Goal: Transaction & Acquisition: Book appointment/travel/reservation

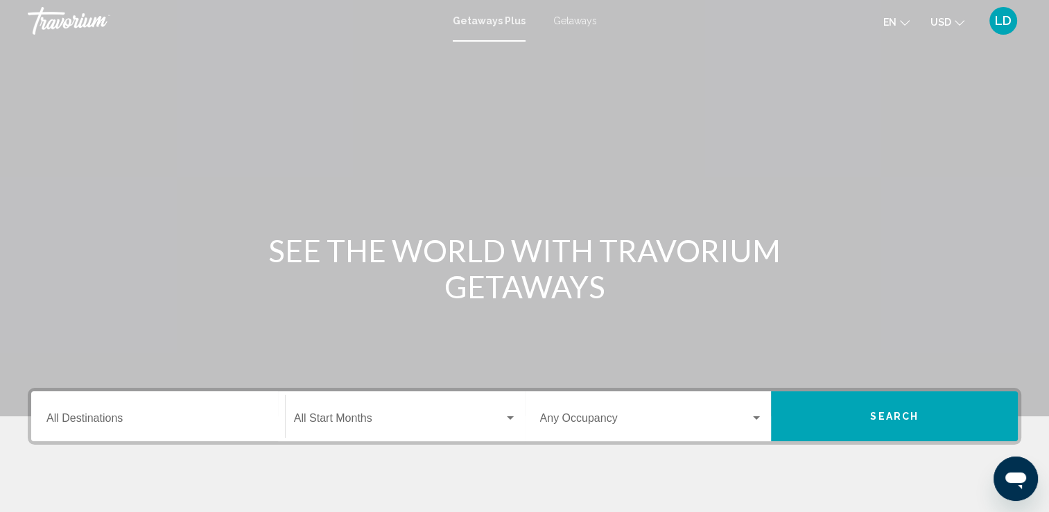
click at [119, 421] on input "Destination All Destinations" at bounding box center [157, 421] width 223 height 12
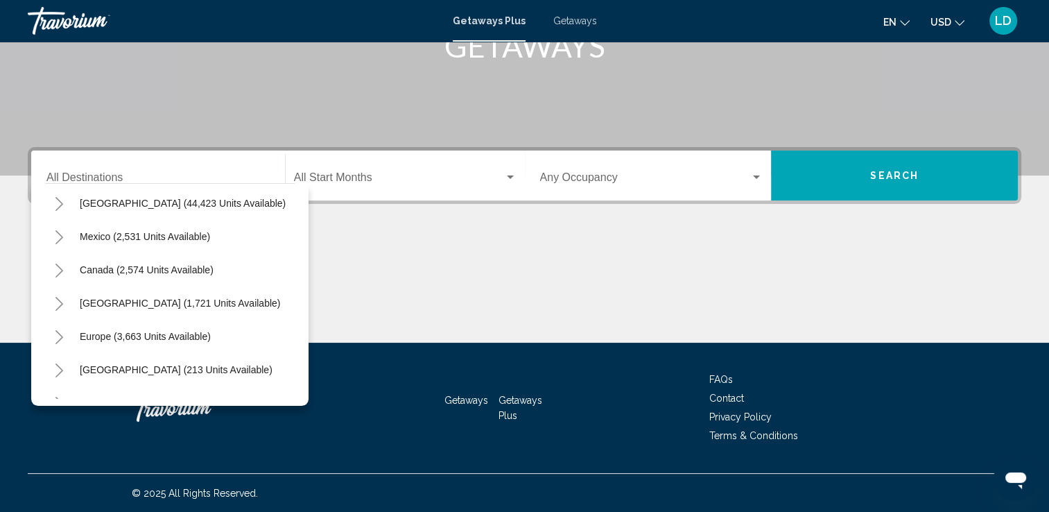
scroll to position [15, 0]
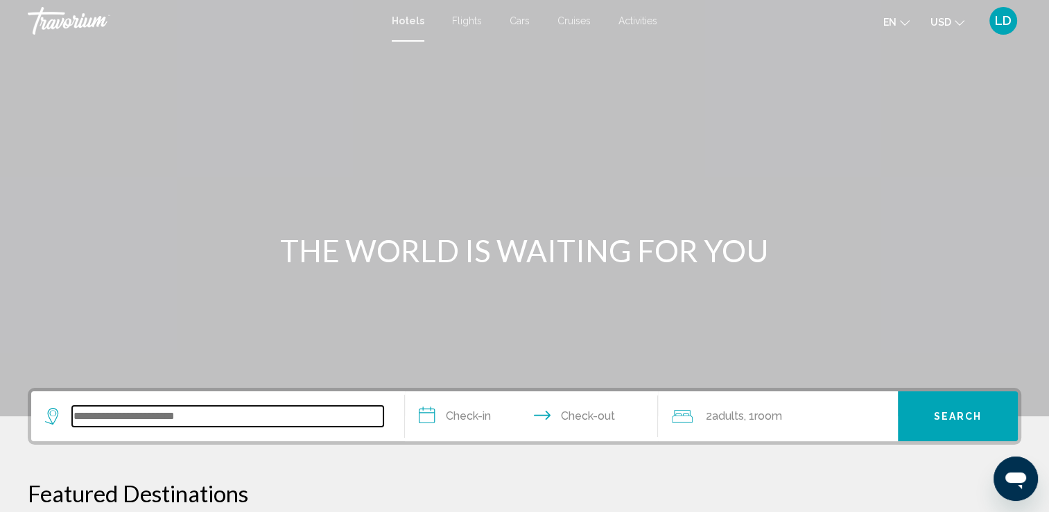
click at [131, 412] on input "Search widget" at bounding box center [227, 416] width 311 height 21
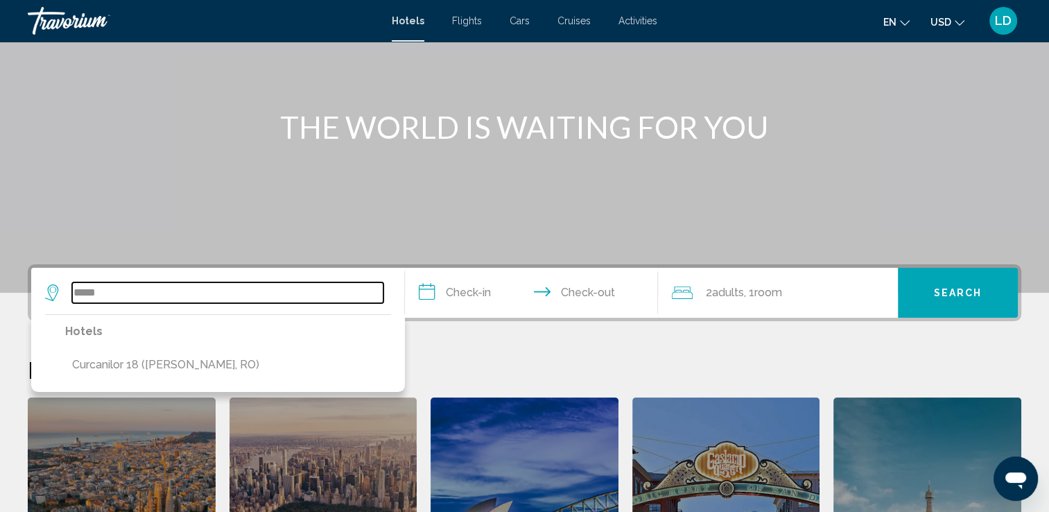
scroll to position [119, 0]
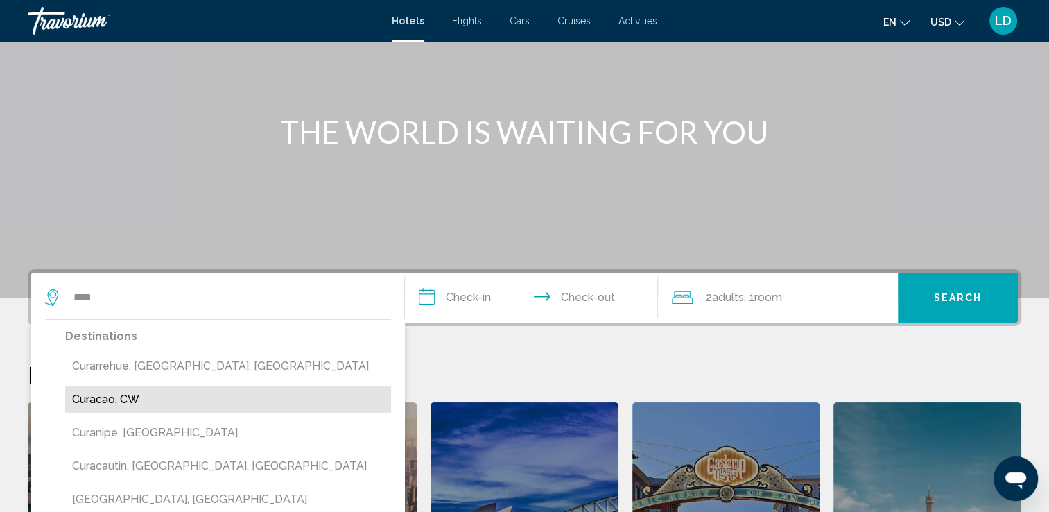
click at [103, 401] on button "Curacao, CW" at bounding box center [228, 399] width 326 height 26
type input "**********"
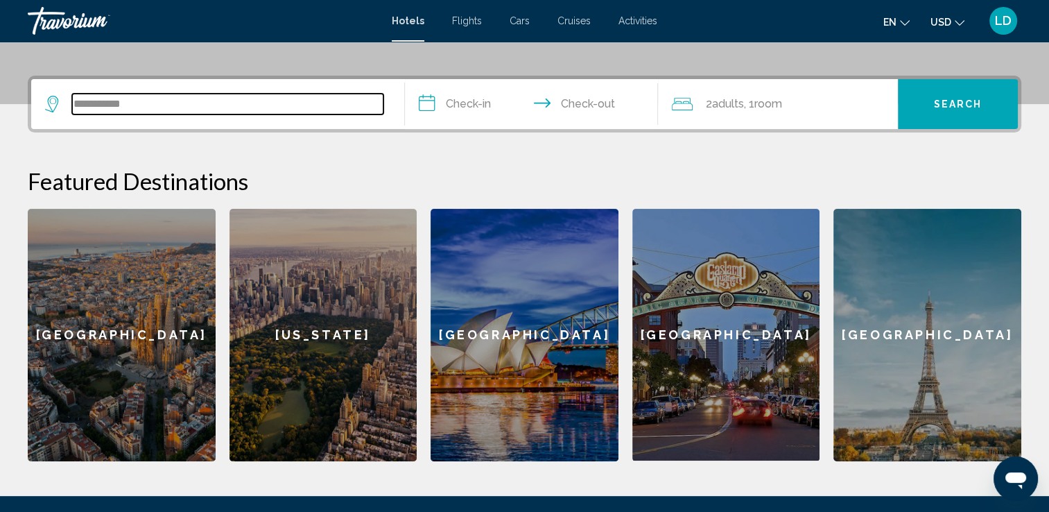
scroll to position [342, 0]
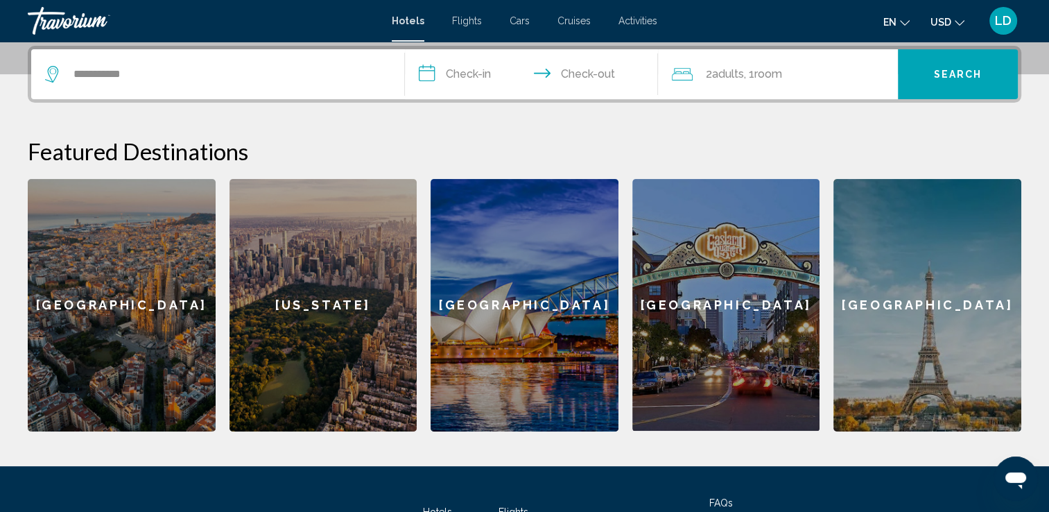
click at [467, 75] on input "**********" at bounding box center [534, 76] width 259 height 54
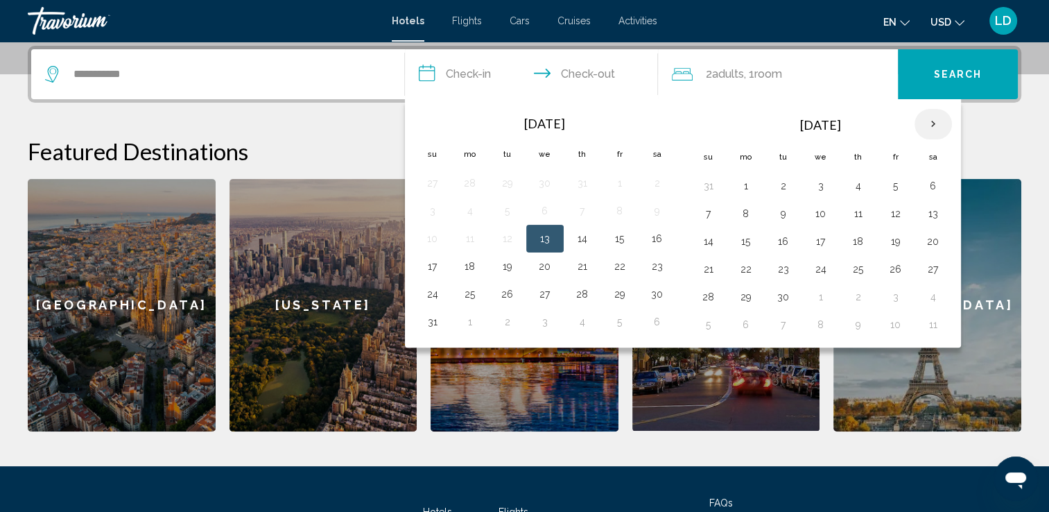
click at [932, 119] on th "Next month" at bounding box center [932, 124] width 37 height 31
click at [930, 118] on th "Next month" at bounding box center [932, 124] width 37 height 31
click at [779, 241] on button "11" at bounding box center [783, 241] width 22 height 19
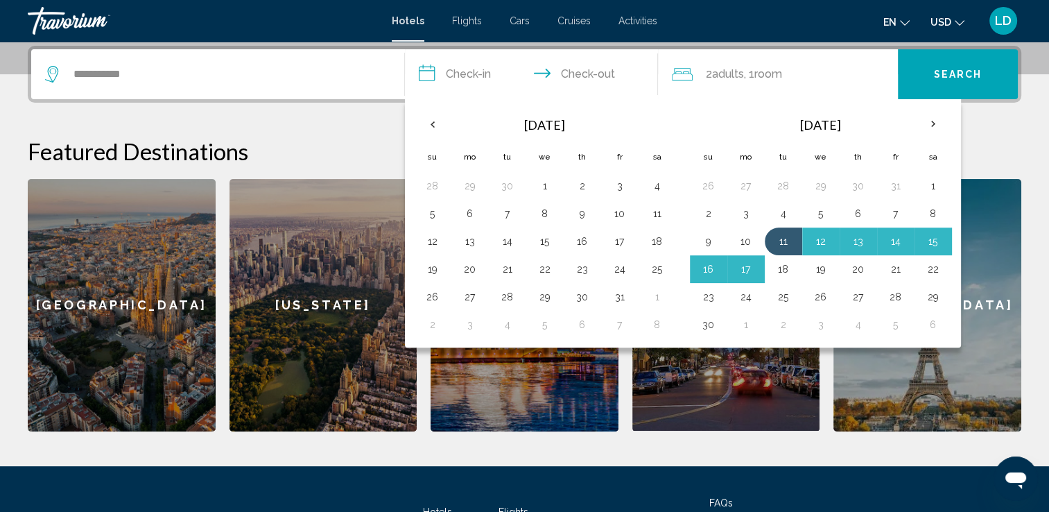
click at [781, 265] on button "18" at bounding box center [783, 268] width 22 height 19
type input "**********"
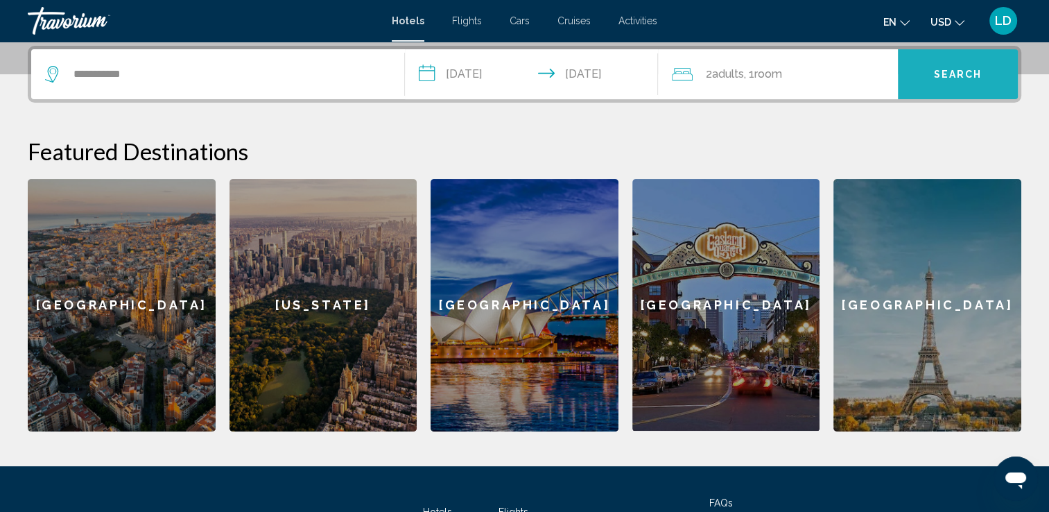
click at [954, 76] on span "Search" at bounding box center [958, 74] width 49 height 11
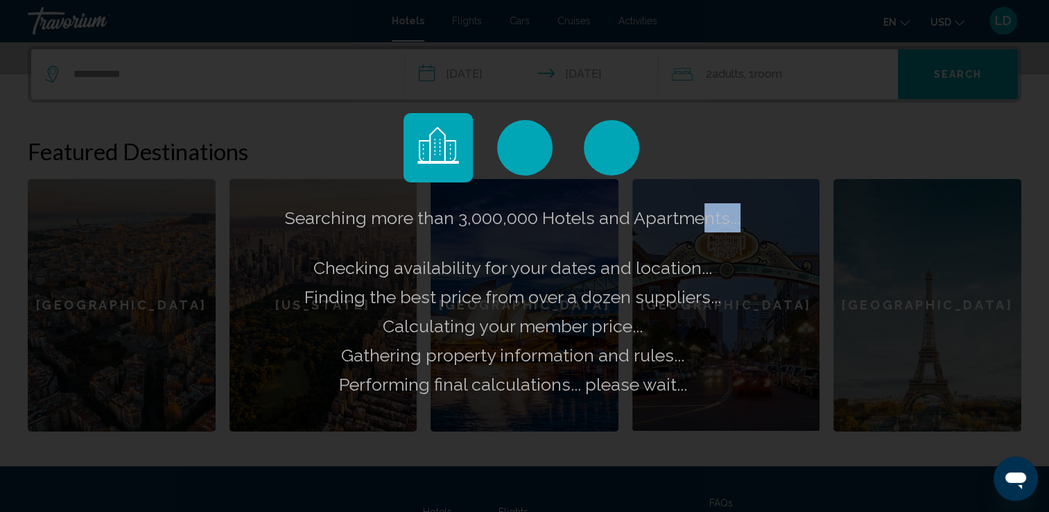
drag, startPoint x: 738, startPoint y: 227, endPoint x: 708, endPoint y: 236, distance: 30.3
click at [708, 236] on div "Searching more than 3,000,000 Hotels and Apartments... Checking availability fo…" at bounding box center [524, 256] width 1049 height 512
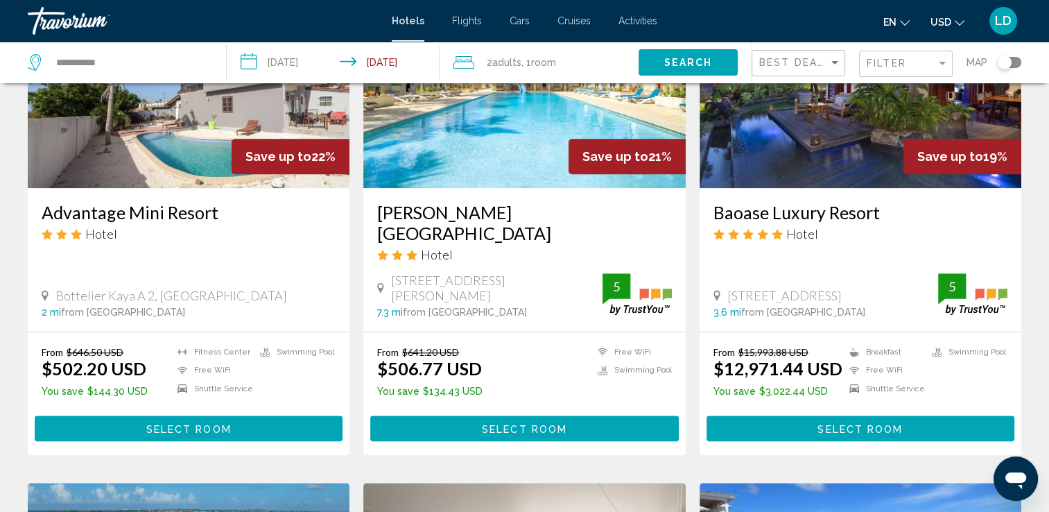
scroll to position [1109, 0]
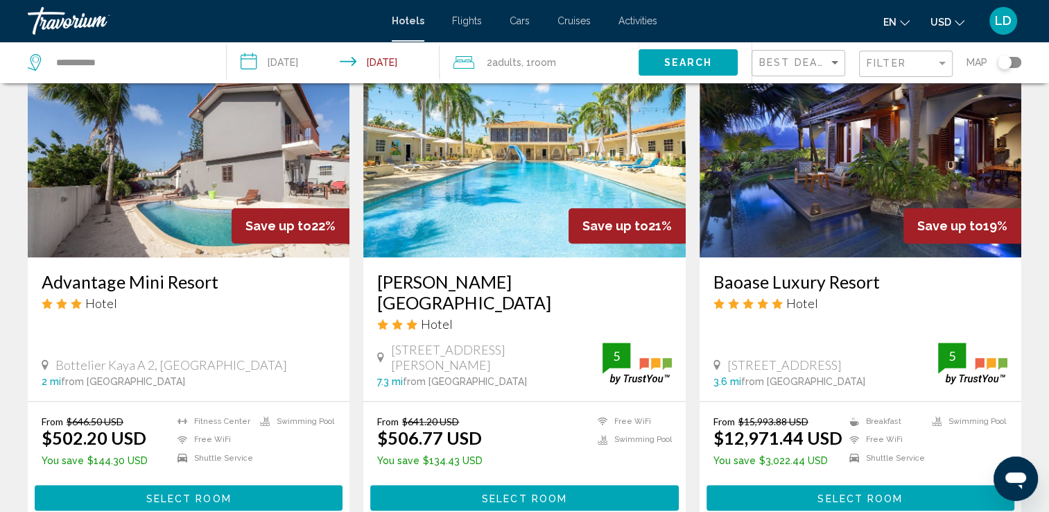
click at [964, 187] on img "Main content" at bounding box center [860, 146] width 322 height 222
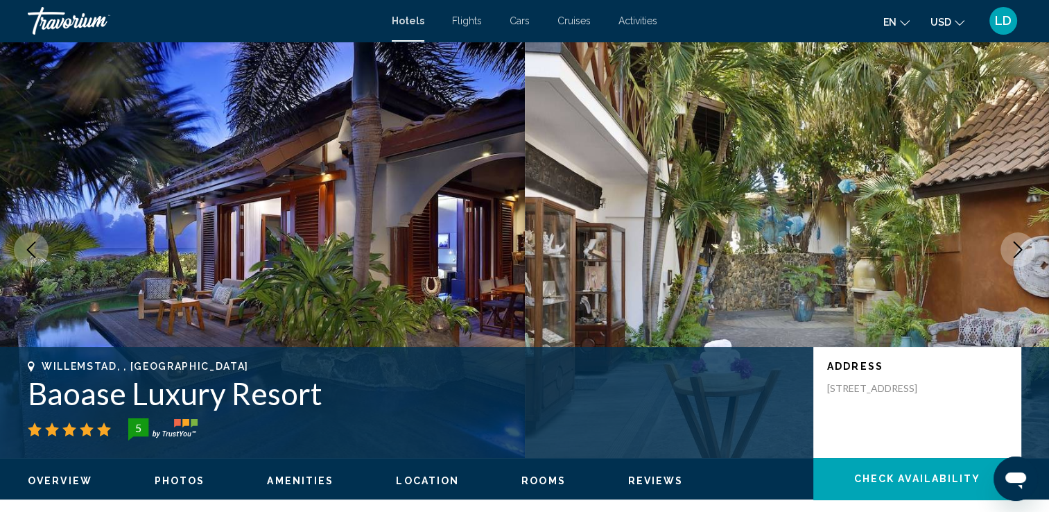
click at [553, 478] on span "Rooms" at bounding box center [543, 480] width 44 height 11
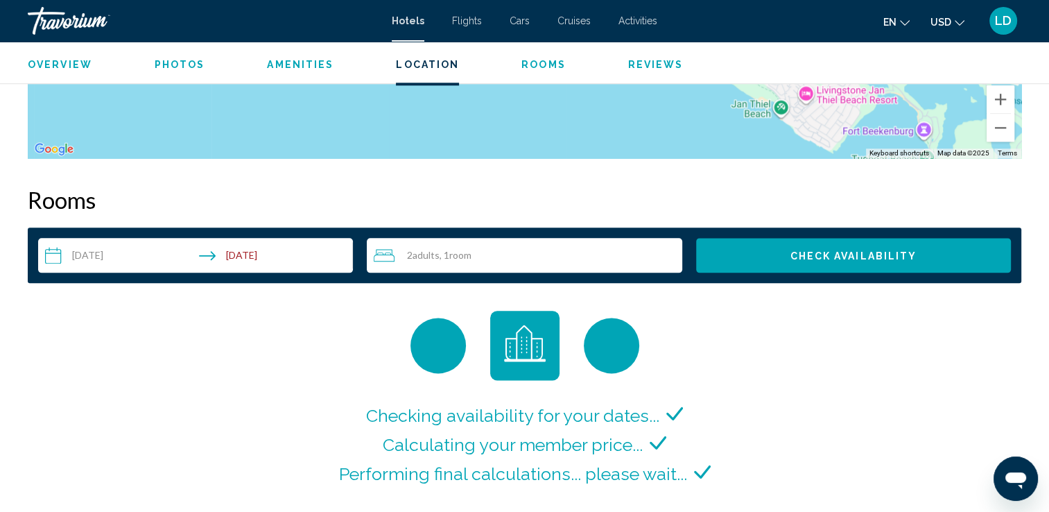
scroll to position [1755, 0]
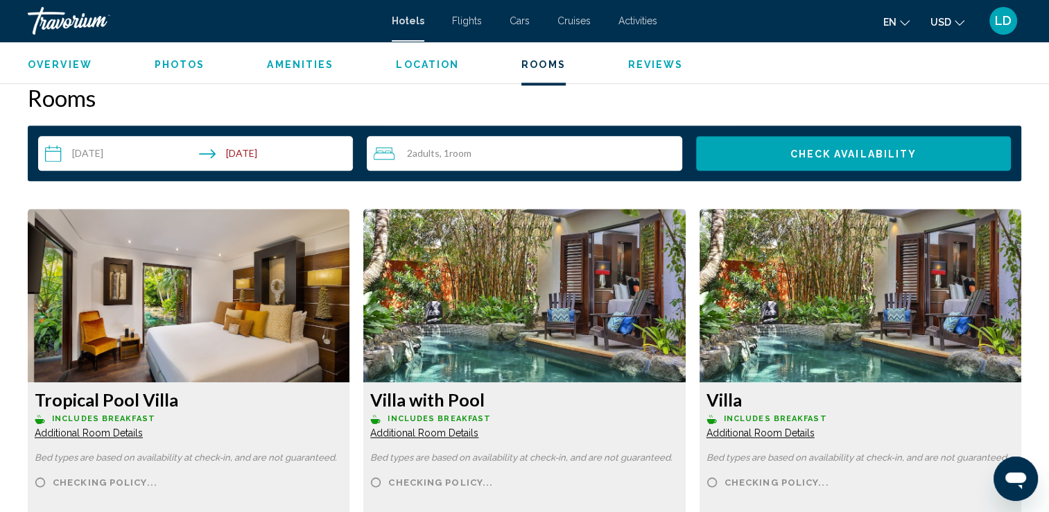
click at [349, 340] on img "Main content" at bounding box center [189, 295] width 322 height 173
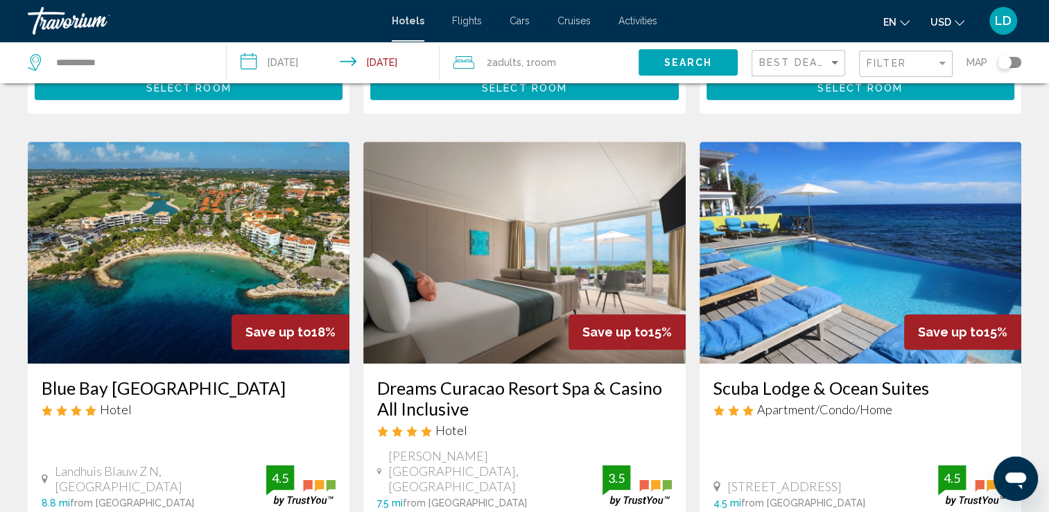
scroll to position [1594, 0]
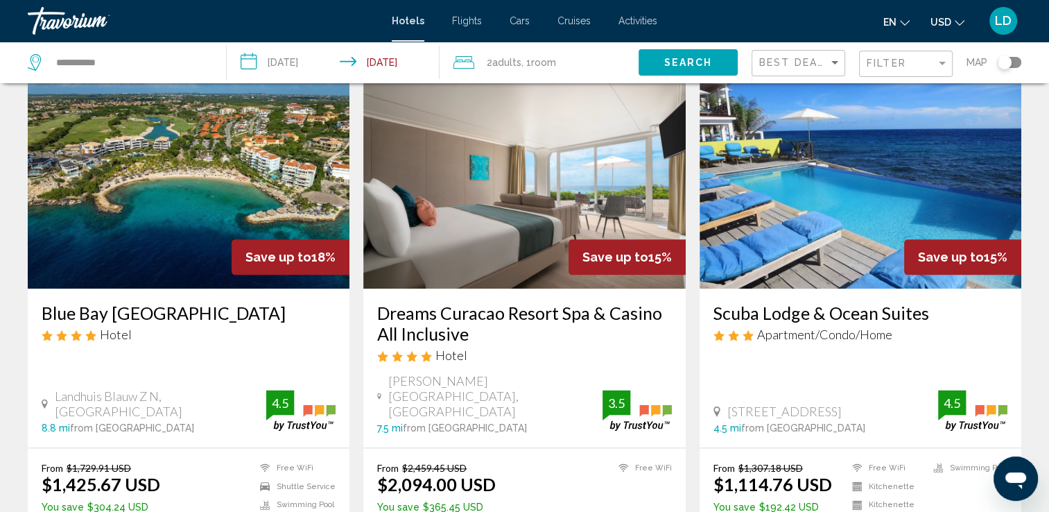
click at [275, 216] on img "Main content" at bounding box center [189, 178] width 322 height 222
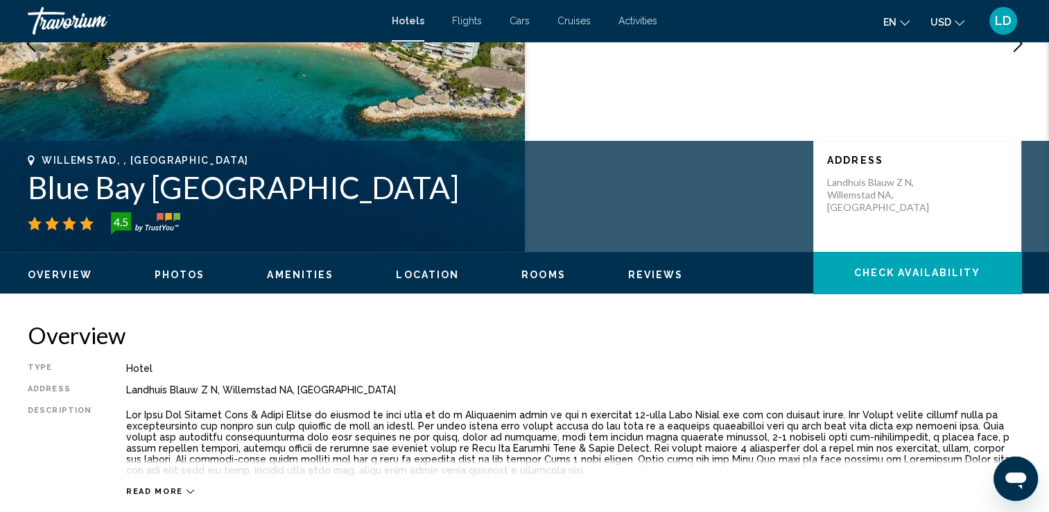
scroll to position [208, 0]
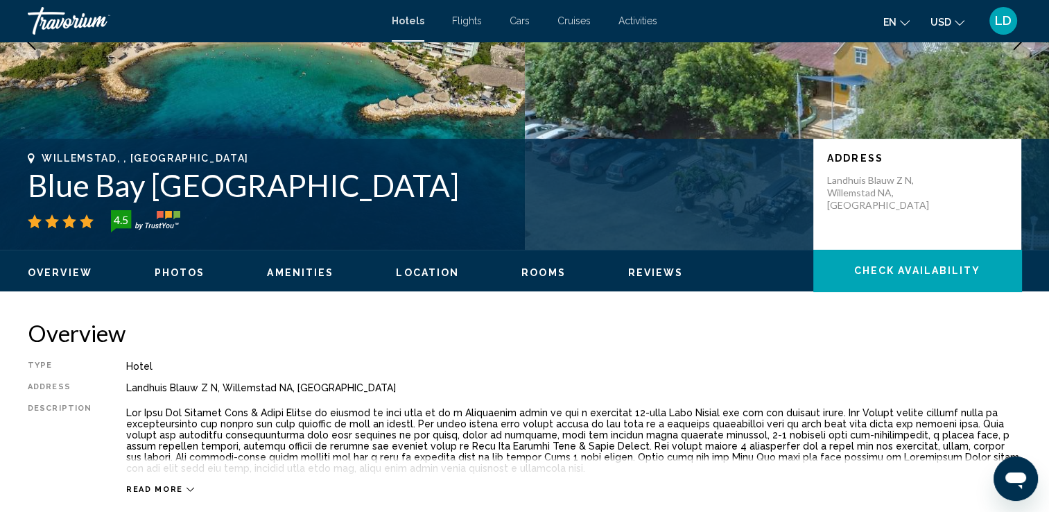
click at [552, 268] on span "Rooms" at bounding box center [543, 272] width 44 height 11
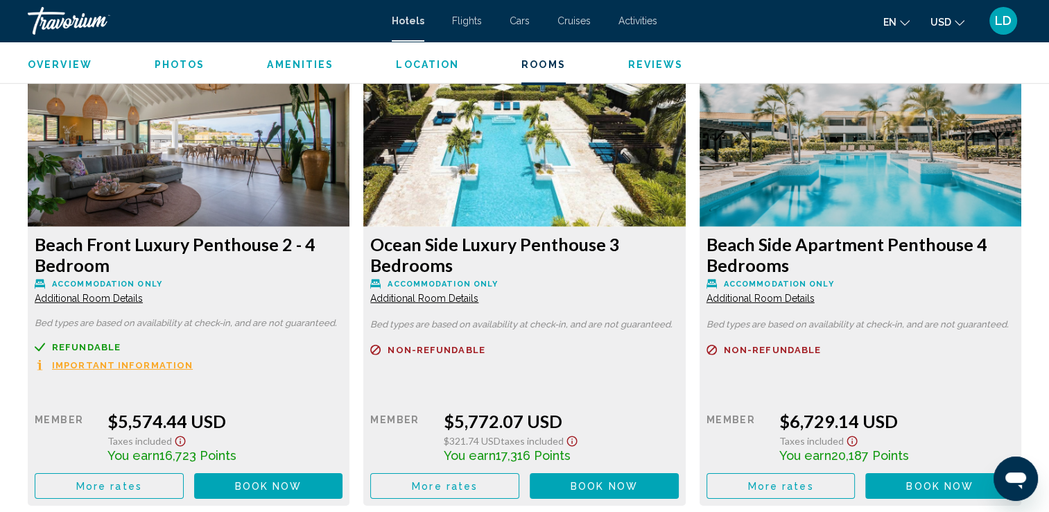
scroll to position [4150, 0]
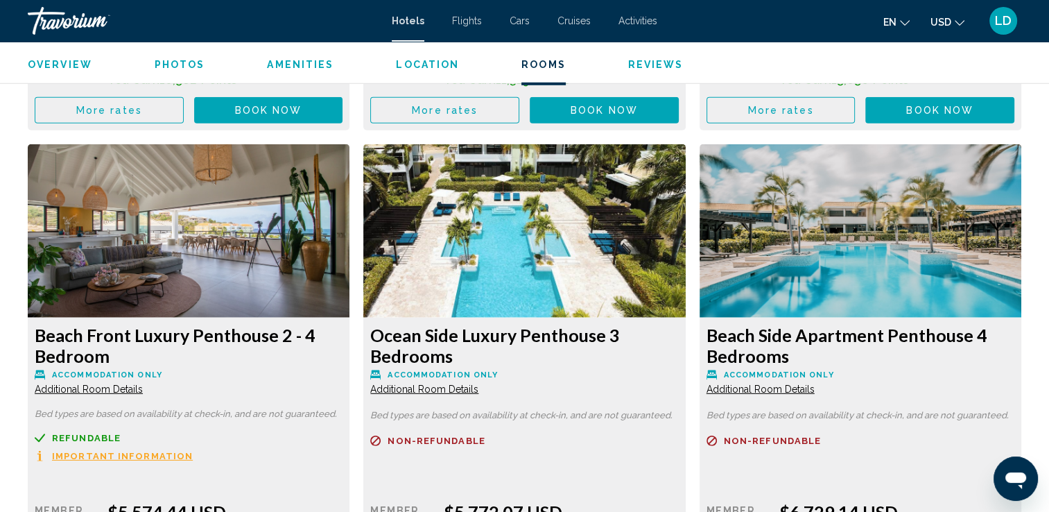
scroll to position [4012, 0]
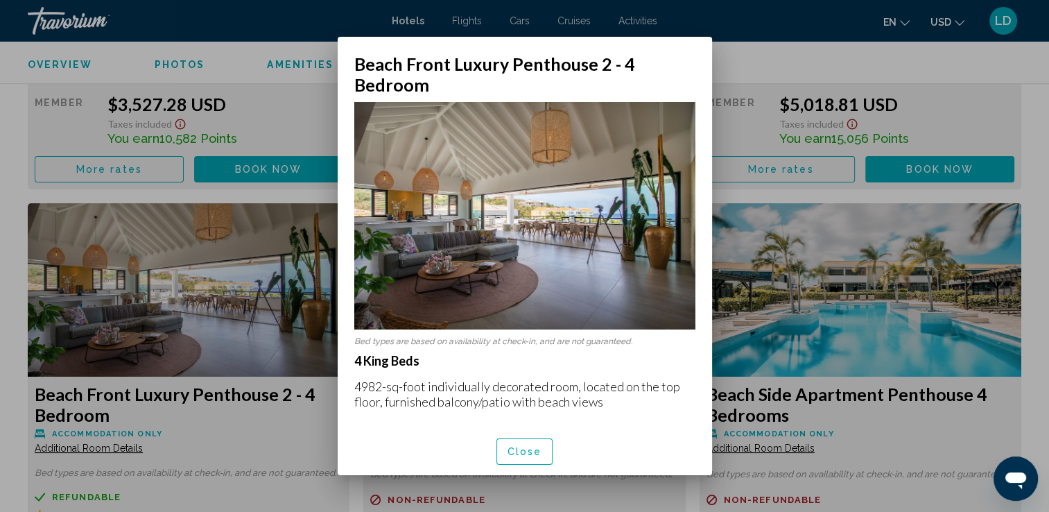
click at [240, 437] on div at bounding box center [524, 256] width 1049 height 512
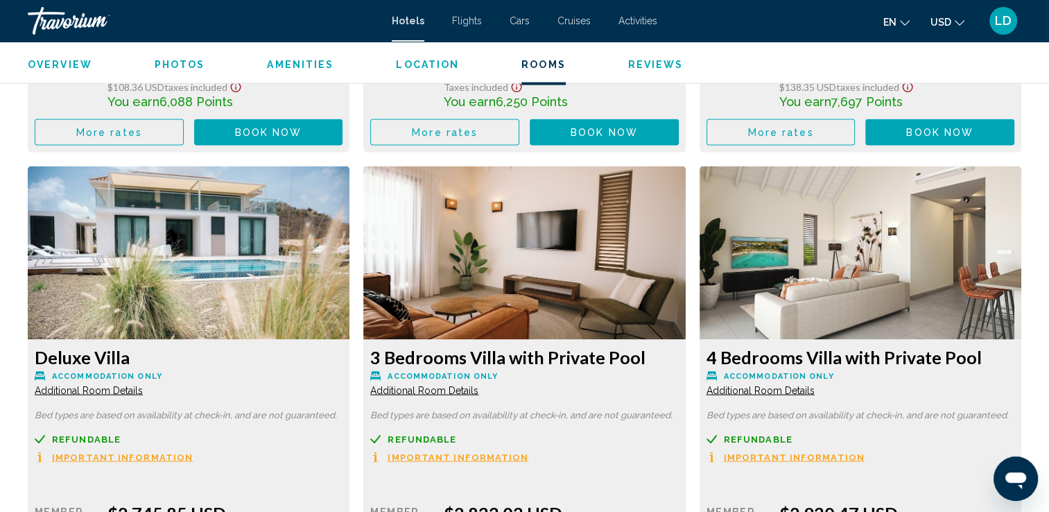
scroll to position [2764, 0]
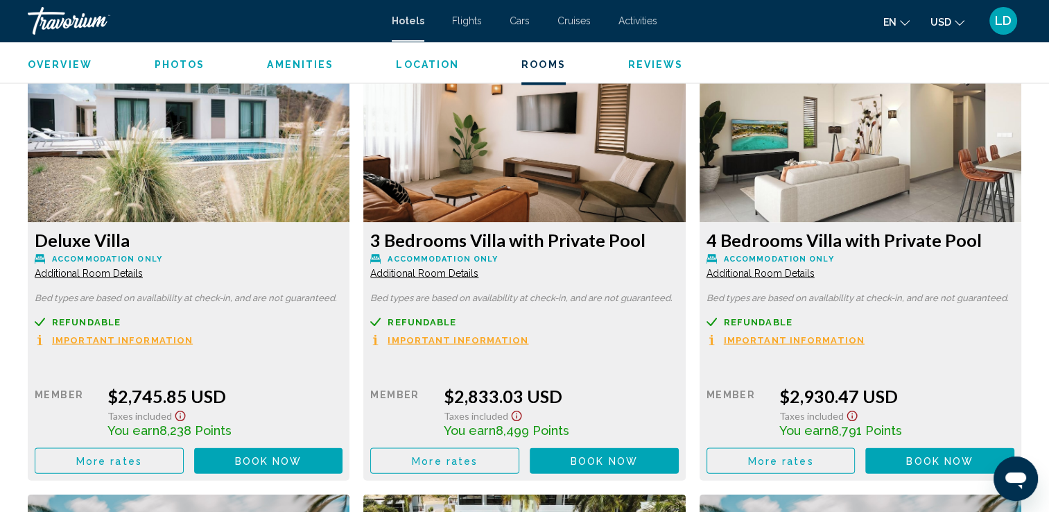
scroll to position [2833, 0]
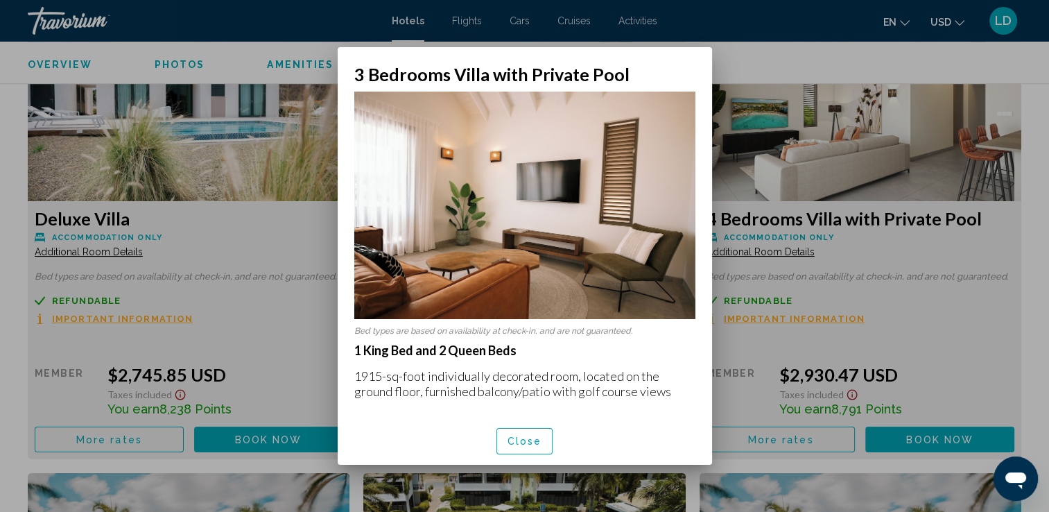
click at [670, 220] on img at bounding box center [524, 205] width 341 height 227
click at [771, 168] on div at bounding box center [524, 256] width 1049 height 512
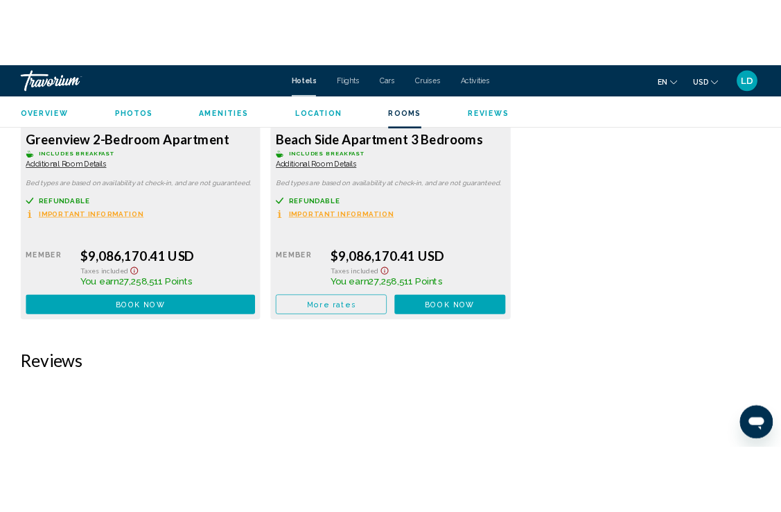
scroll to position [4636, 0]
